Goal: Task Accomplishment & Management: Use online tool/utility

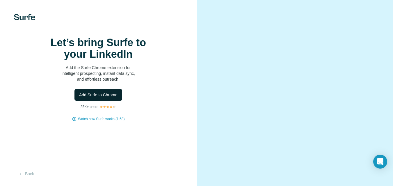
click at [102, 98] on span "Add Surfe to Chrome" at bounding box center [98, 95] width 38 height 6
click at [26, 176] on button "Back" at bounding box center [26, 174] width 24 height 10
click at [93, 98] on span "Add Surfe to Chrome" at bounding box center [98, 95] width 38 height 6
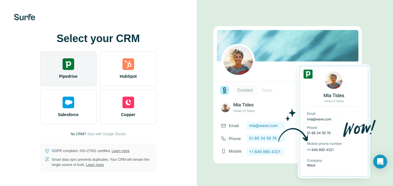
click at [64, 60] on img at bounding box center [69, 64] width 12 height 12
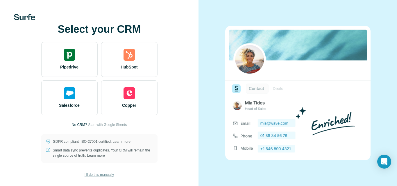
click at [105, 173] on span "I’ll do this manually" at bounding box center [99, 174] width 29 height 5
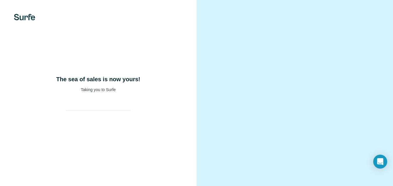
click at [102, 175] on div "The sea of sales is now yours! Taking you to Surfe" at bounding box center [98, 93] width 197 height 186
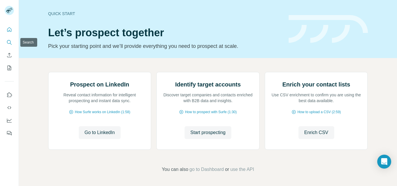
click at [8, 40] on icon "Search" at bounding box center [9, 42] width 4 height 4
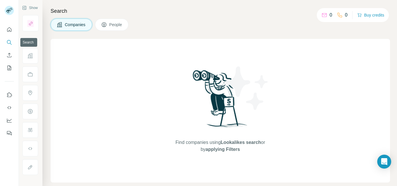
click at [8, 40] on icon "Search" at bounding box center [9, 42] width 4 height 4
click at [113, 25] on span "People" at bounding box center [115, 25] width 13 height 6
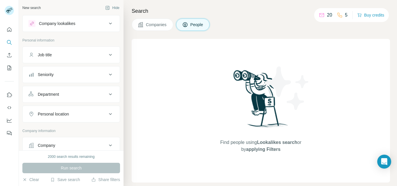
click at [65, 57] on div "Job title" at bounding box center [67, 55] width 79 height 6
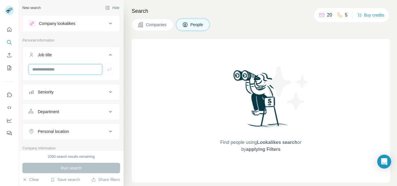
click at [50, 67] on input "text" at bounding box center [65, 69] width 74 height 10
type input "**********"
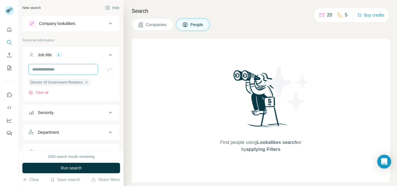
scroll to position [0, 0]
click at [52, 114] on div "Seniority" at bounding box center [46, 113] width 16 height 6
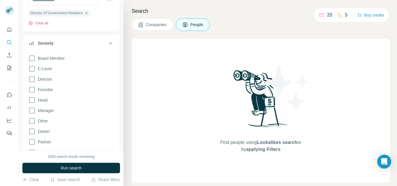
scroll to position [70, 0]
click at [44, 81] on span "Director" at bounding box center [43, 79] width 17 height 6
click at [107, 45] on icon at bounding box center [110, 43] width 7 height 7
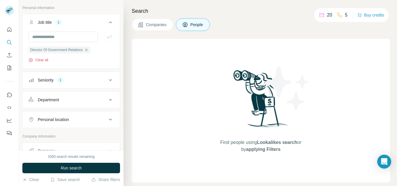
scroll to position [32, 0]
click at [107, 21] on icon at bounding box center [110, 22] width 7 height 7
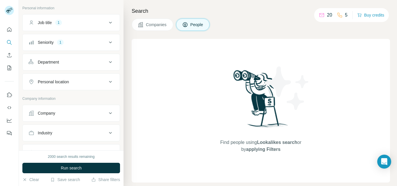
click at [64, 63] on div "Department" at bounding box center [67, 62] width 79 height 6
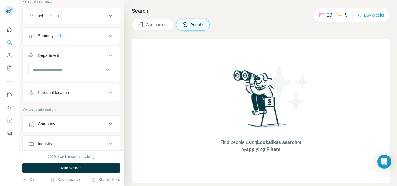
scroll to position [39, 0]
click at [105, 70] on icon at bounding box center [108, 70] width 6 height 6
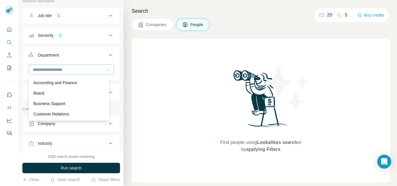
click at [105, 65] on div at bounding box center [108, 70] width 6 height 10
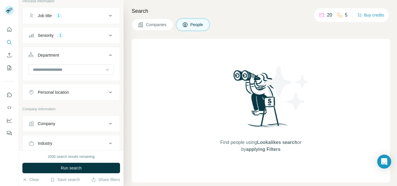
click at [109, 56] on icon at bounding box center [110, 55] width 3 height 2
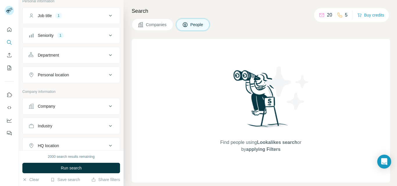
click at [107, 74] on icon at bounding box center [110, 75] width 7 height 7
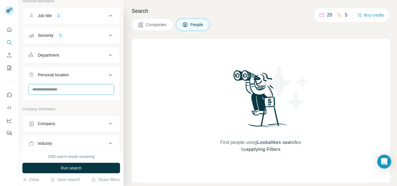
click at [61, 88] on input "text" at bounding box center [70, 89] width 85 height 10
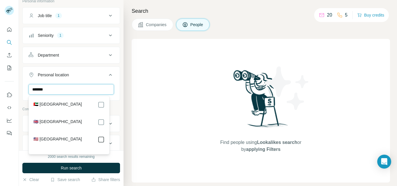
type input "******"
click at [108, 76] on icon at bounding box center [110, 75] width 7 height 7
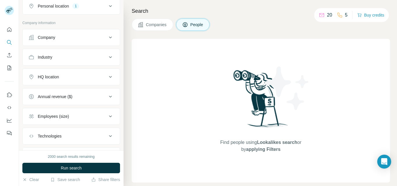
scroll to position [138, 0]
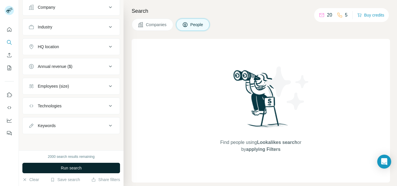
click at [74, 165] on span "Run search" at bounding box center [71, 168] width 21 height 6
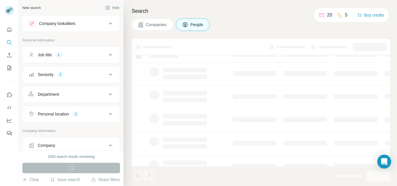
scroll to position [0, 0]
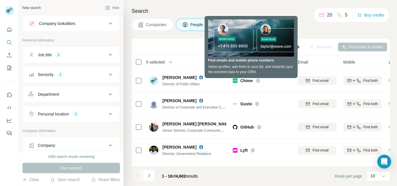
click at [303, 27] on div "Companies People" at bounding box center [261, 25] width 258 height 12
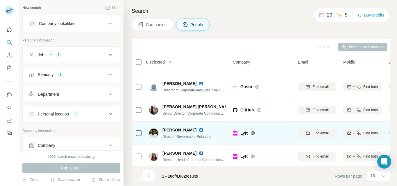
scroll to position [17, 0]
click at [153, 133] on img at bounding box center [153, 133] width 9 height 9
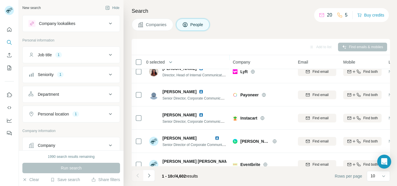
scroll to position [138, 0]
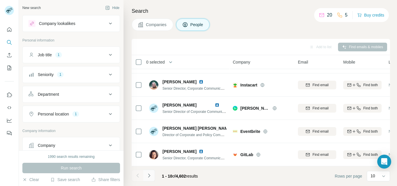
click at [151, 179] on button "Navigate to next page" at bounding box center [149, 176] width 12 height 12
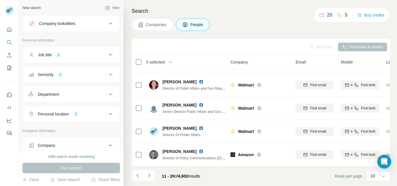
scroll to position [138, 2]
click at [149, 174] on icon "Navigate to next page" at bounding box center [149, 176] width 6 height 6
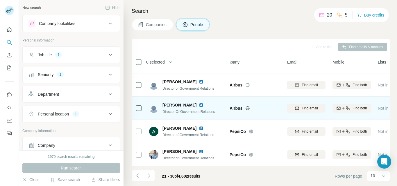
scroll to position [138, 11]
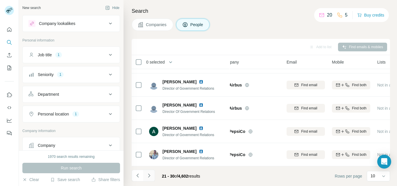
click at [150, 177] on icon "Navigate to next page" at bounding box center [149, 176] width 6 height 6
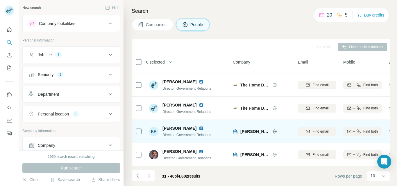
scroll to position [0, 0]
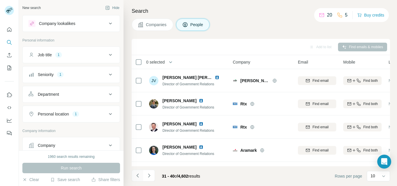
click at [137, 175] on icon "Navigate to previous page" at bounding box center [138, 176] width 6 height 6
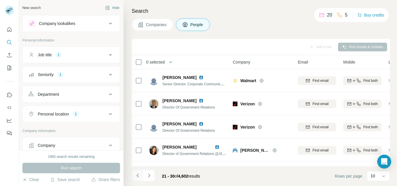
click at [137, 175] on icon "Navigate to previous page" at bounding box center [138, 176] width 6 height 6
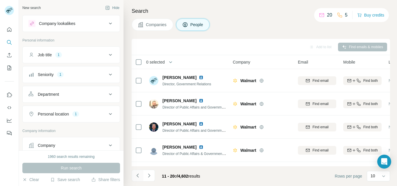
click at [136, 174] on icon "Navigate to previous page" at bounding box center [138, 176] width 6 height 6
